Goal: Navigation & Orientation: Find specific page/section

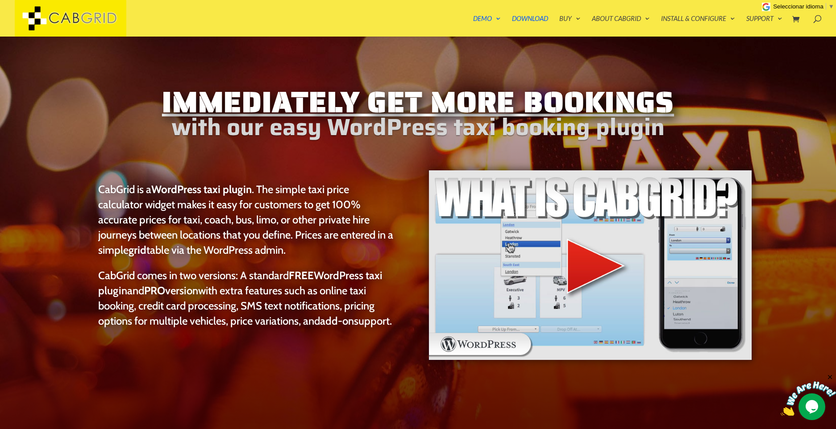
click at [589, 272] on img at bounding box center [590, 266] width 325 height 192
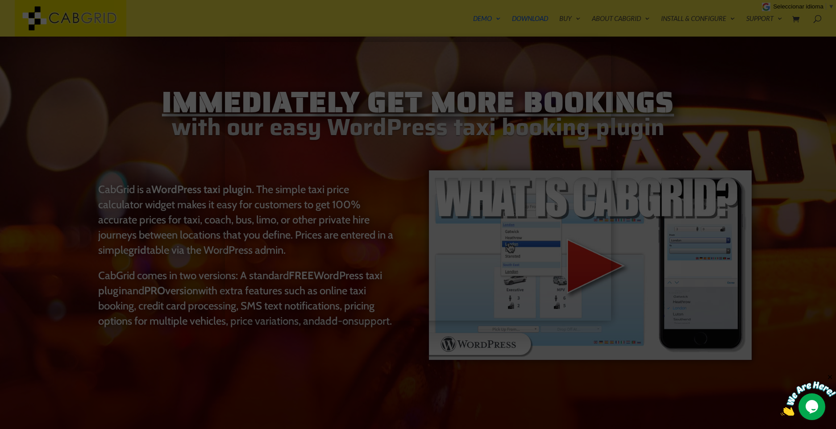
click at [123, 118] on div at bounding box center [418, 214] width 836 height 429
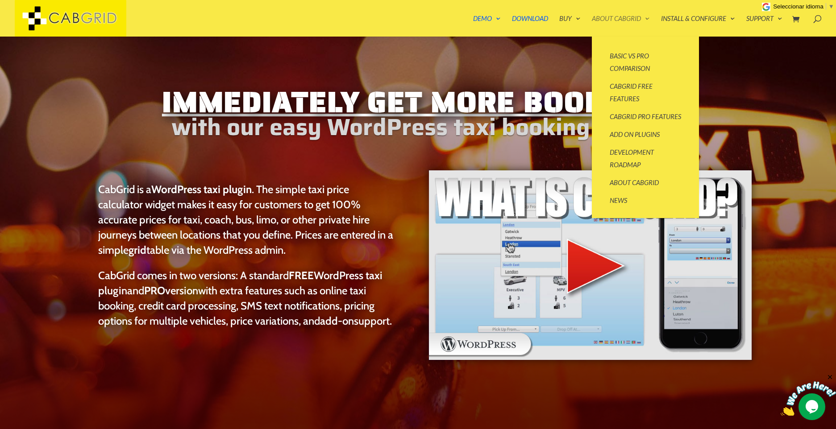
click at [621, 17] on link "About CabGrid" at bounding box center [621, 25] width 58 height 21
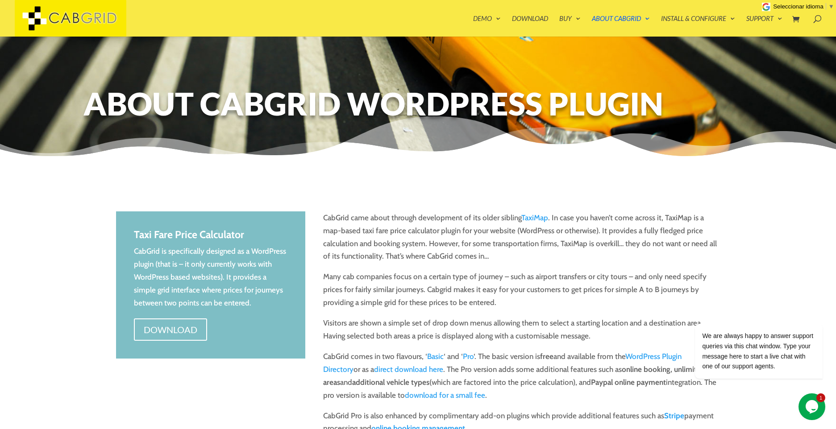
drag, startPoint x: 407, startPoint y: 166, endPoint x: 396, endPoint y: 198, distance: 34.0
click at [396, 198] on div "Taxi Fare Price Calculator CabGrid is specifically designed as a WordPress plug…" at bounding box center [418, 340] width 604 height 291
